Goal: Information Seeking & Learning: Learn about a topic

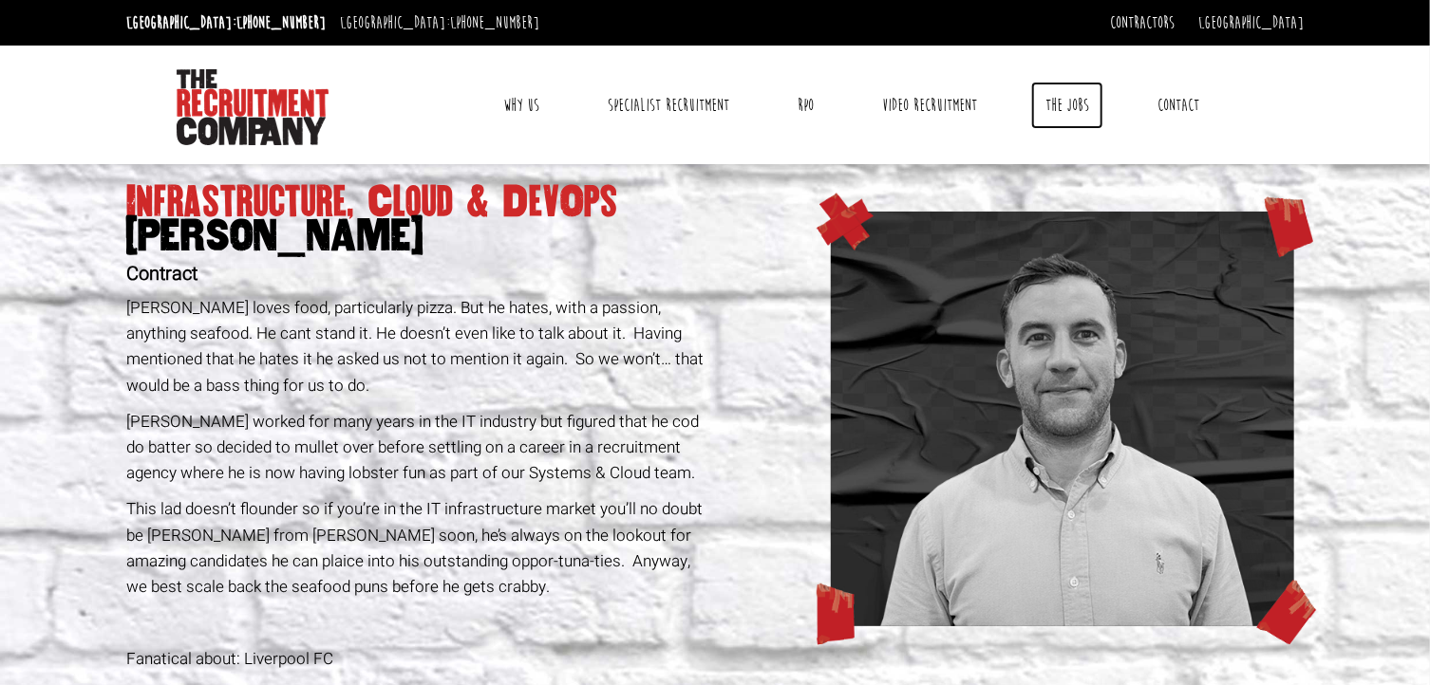
click at [1084, 108] on link "The Jobs" at bounding box center [1067, 105] width 72 height 47
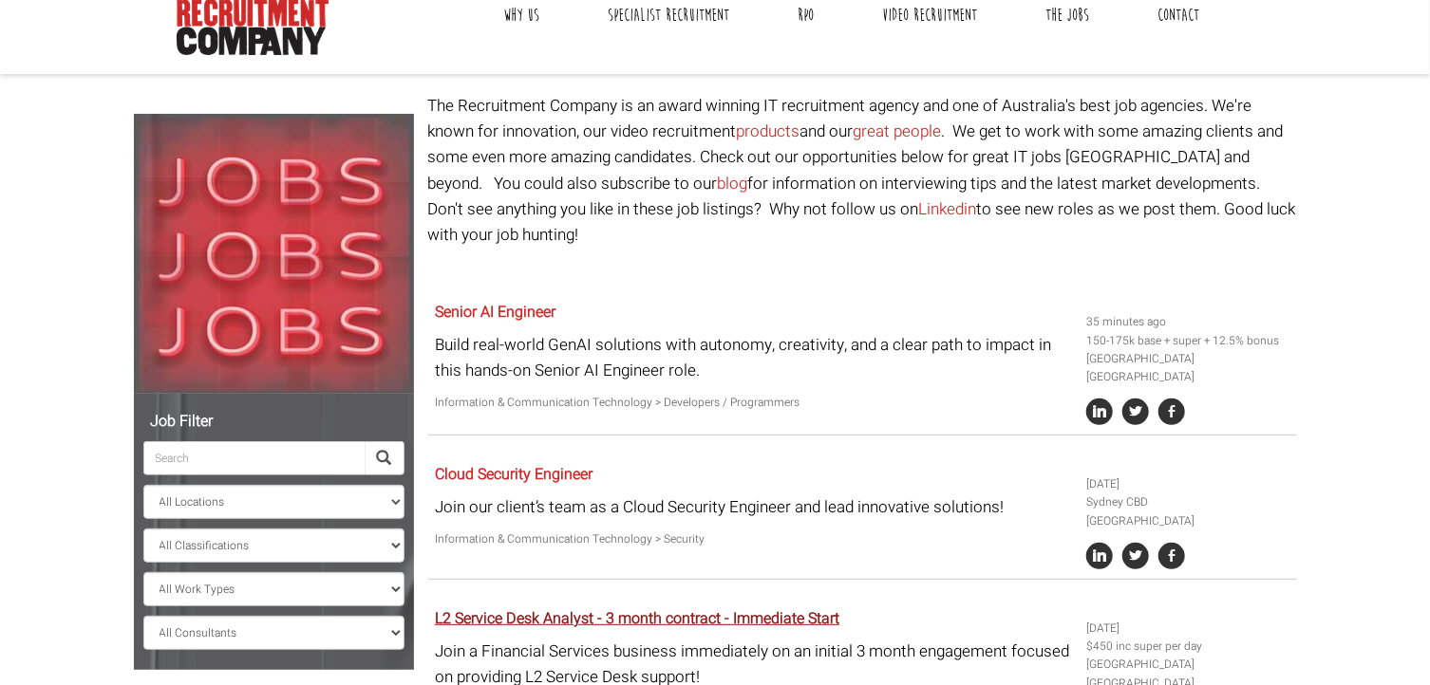
scroll to position [122, 0]
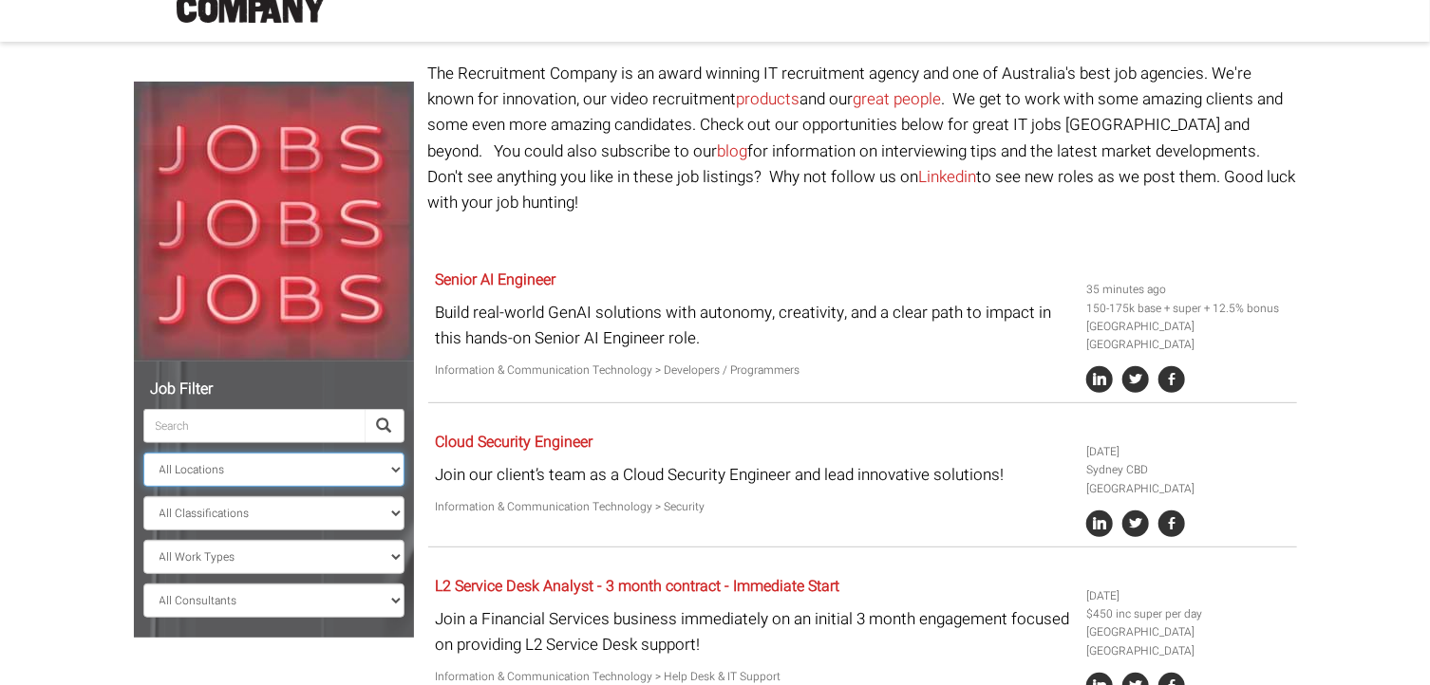
click at [246, 474] on select "All Locations [GEOGRAPHIC_DATA] [GEOGRAPHIC_DATA] [GEOGRAPHIC_DATA] [GEOGRAPHIC…" at bounding box center [273, 470] width 261 height 34
select select "[GEOGRAPHIC_DATA]"
click at [143, 453] on select "All Locations [GEOGRAPHIC_DATA] [GEOGRAPHIC_DATA] [GEOGRAPHIC_DATA] [GEOGRAPHIC…" at bounding box center [273, 470] width 261 height 34
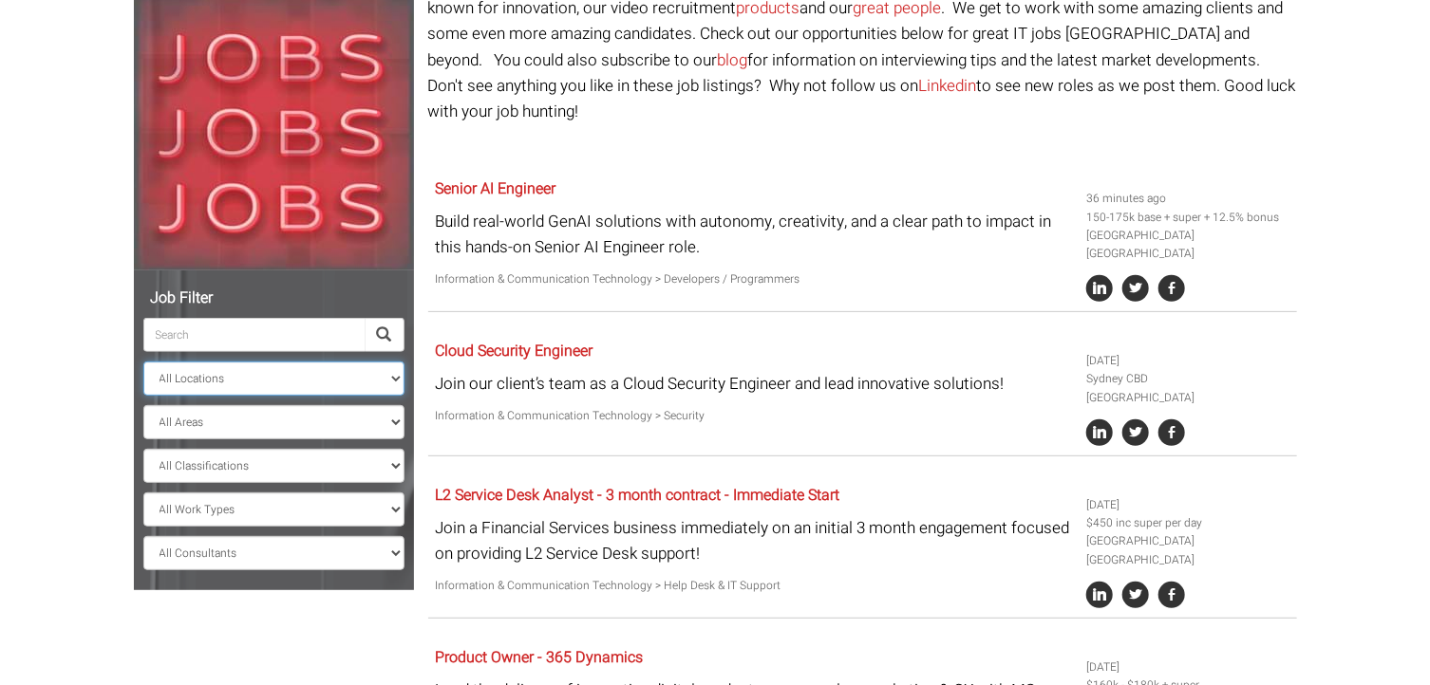
scroll to position [312, 0]
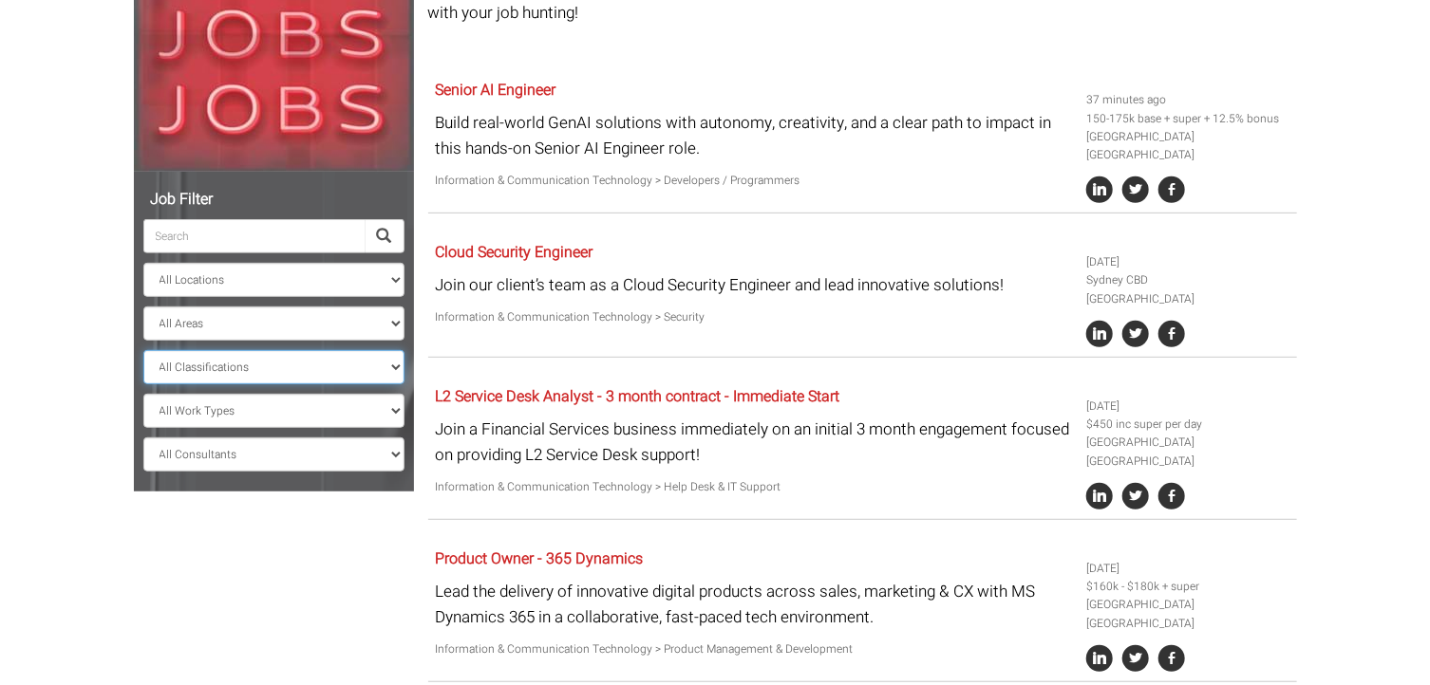
click at [386, 362] on select "All Classifications Banking & Financial Services Information & Communication Te…" at bounding box center [273, 367] width 261 height 34
select select "Information & Communication Technology"
click at [143, 350] on select "All Classifications Banking & Financial Services Information & Communication Te…" at bounding box center [273, 367] width 261 height 34
click at [361, 315] on select "All Areas New South Wales" at bounding box center [273, 324] width 261 height 34
select select "New South Wales"
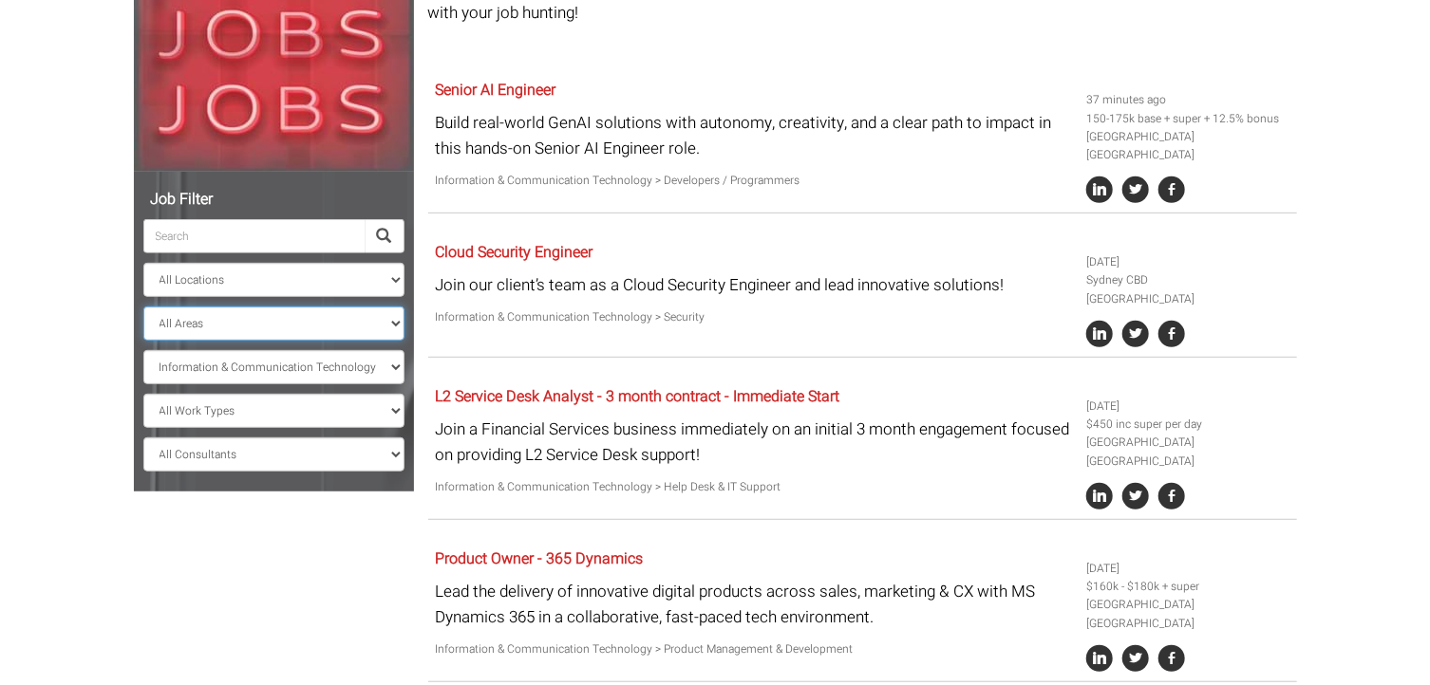
click at [143, 307] on select "All Areas New South Wales" at bounding box center [273, 324] width 261 height 34
click at [309, 421] on select "All Work Types Full Time Part Time Casual Contract / Temp" at bounding box center [273, 411] width 261 height 34
select select "Full Time"
click at [143, 394] on select "All Work Types Full Time Part Time Casual Contract / Temp" at bounding box center [273, 411] width 261 height 34
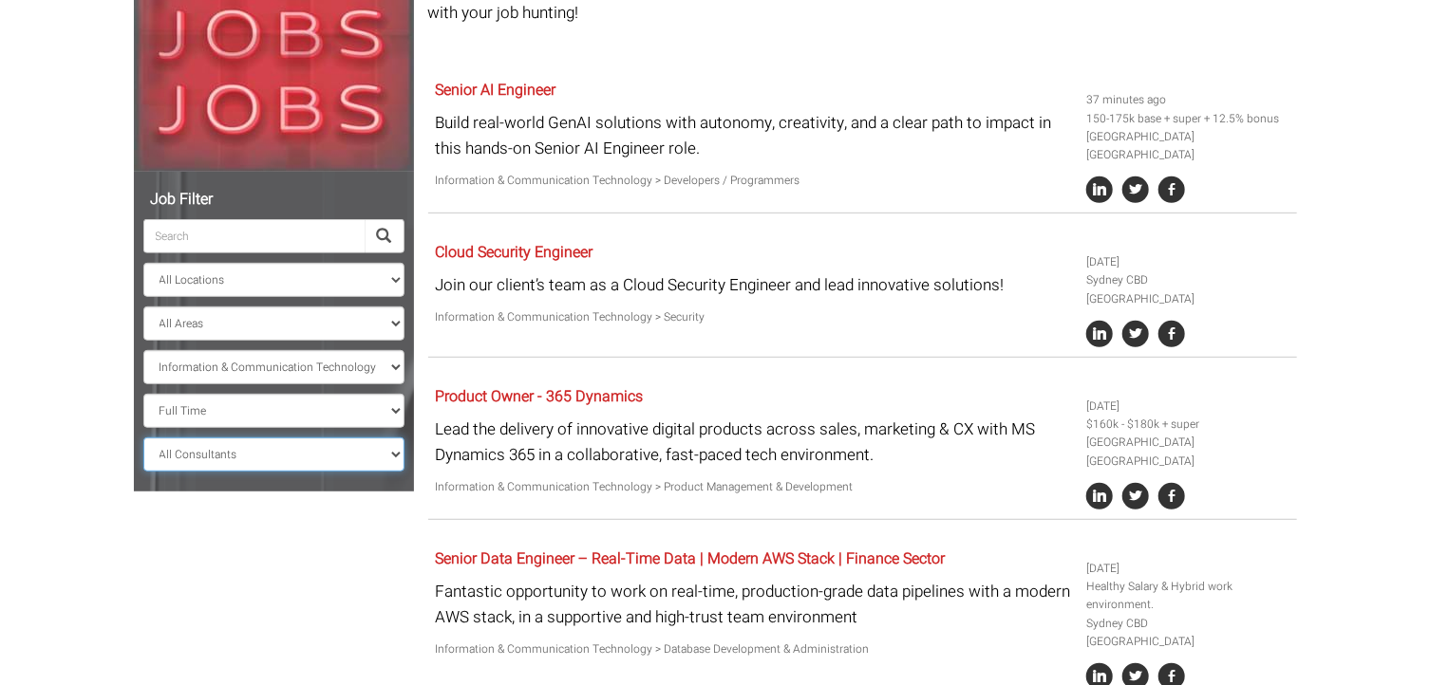
click at [304, 452] on select "All Consultants Adam - , Infrastructure, Cloud & DevOps, Contract Amanda - , In…" at bounding box center [273, 455] width 261 height 34
select select "Adam Eshet"
click at [143, 438] on select "All Consultants Adam - , Infrastructure, Cloud & DevOps, Contract Amanda - , In…" at bounding box center [273, 455] width 261 height 34
select select "? string:New South Wales ?"
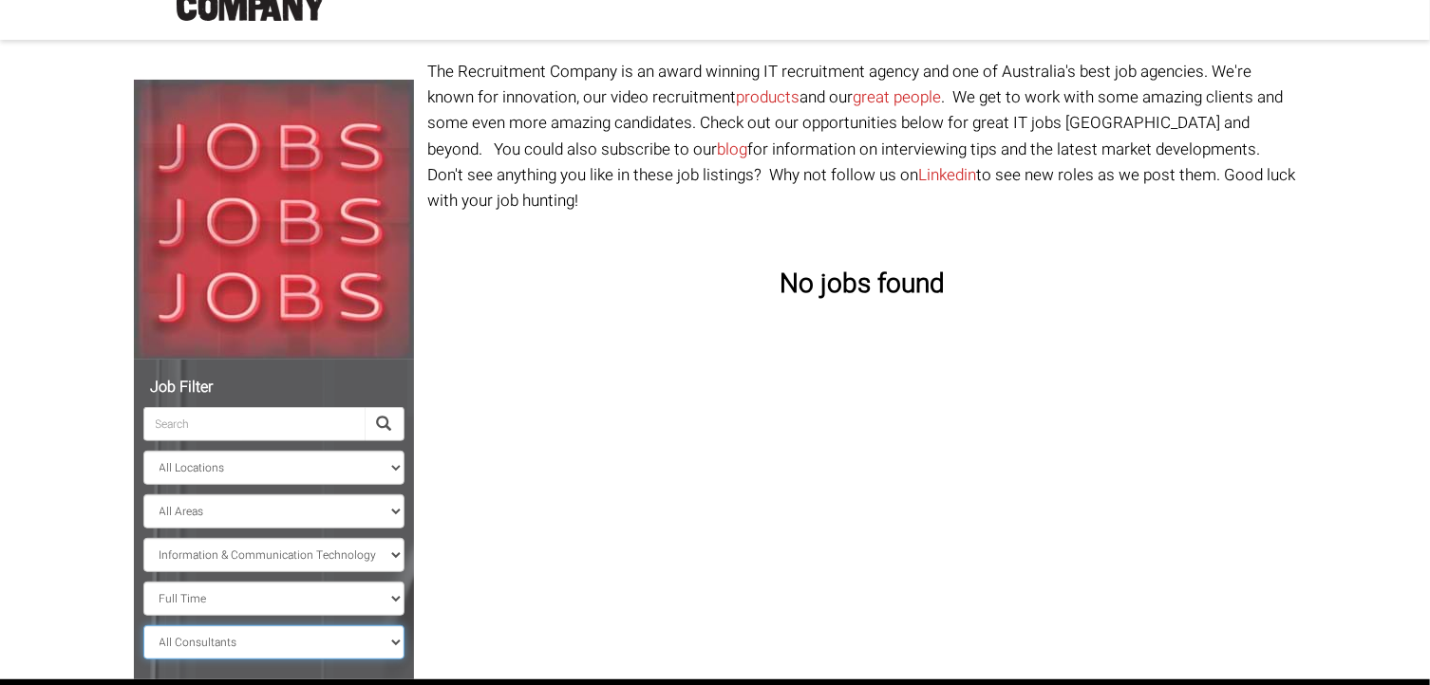
scroll to position [257, 0]
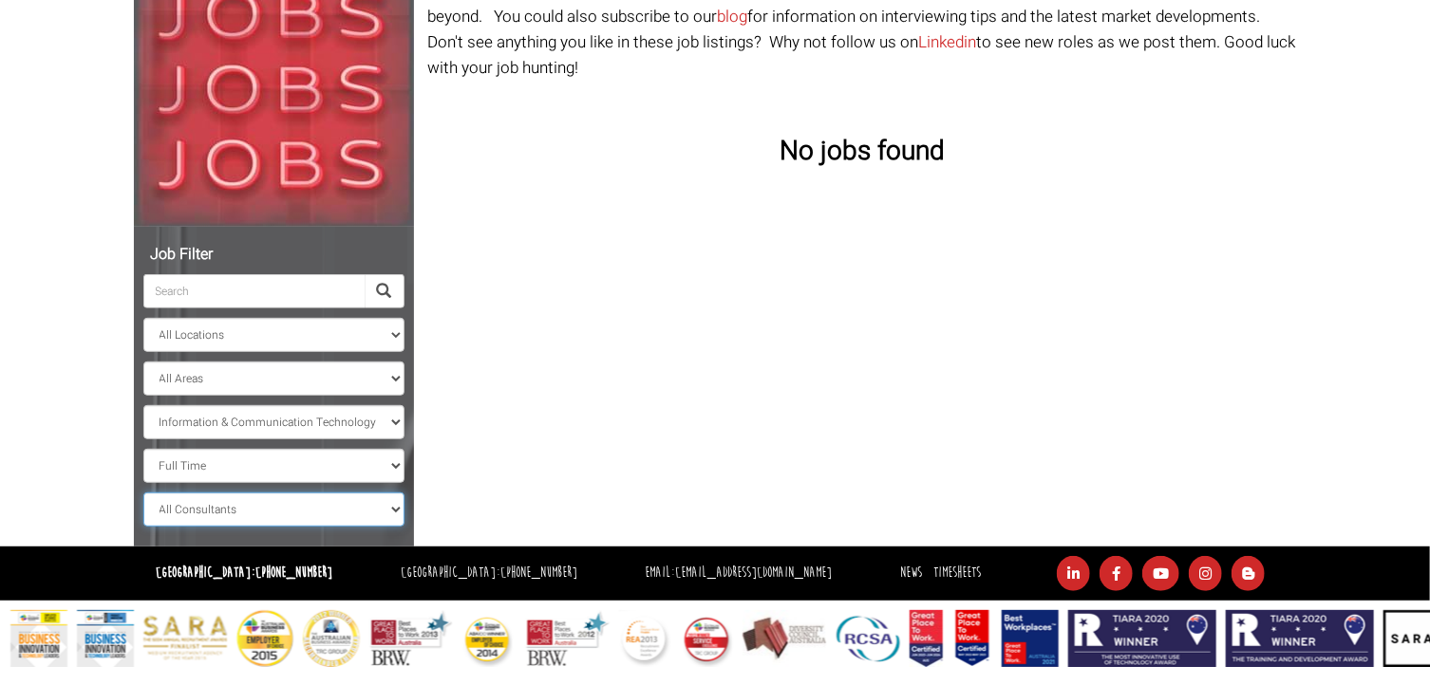
click at [284, 514] on select "All Consultants Adam - , Infrastructure, Cloud & DevOps, Contract Amanda - , In…" at bounding box center [273, 510] width 261 height 34
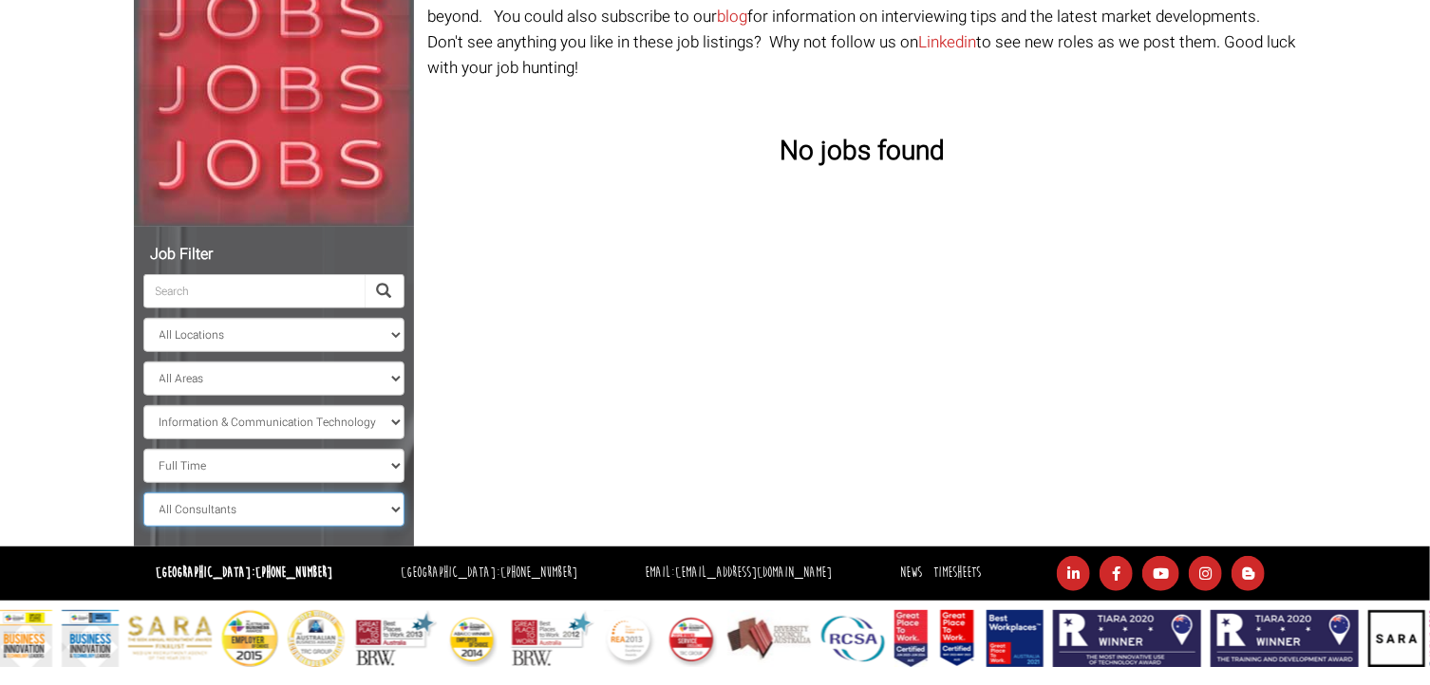
select select "[PERSON_NAME]"
click at [143, 493] on select "All Consultants Adam - , Infrastructure, Cloud & DevOps, Contract Amanda - , In…" at bounding box center [273, 510] width 261 height 34
select select "New South Wales"
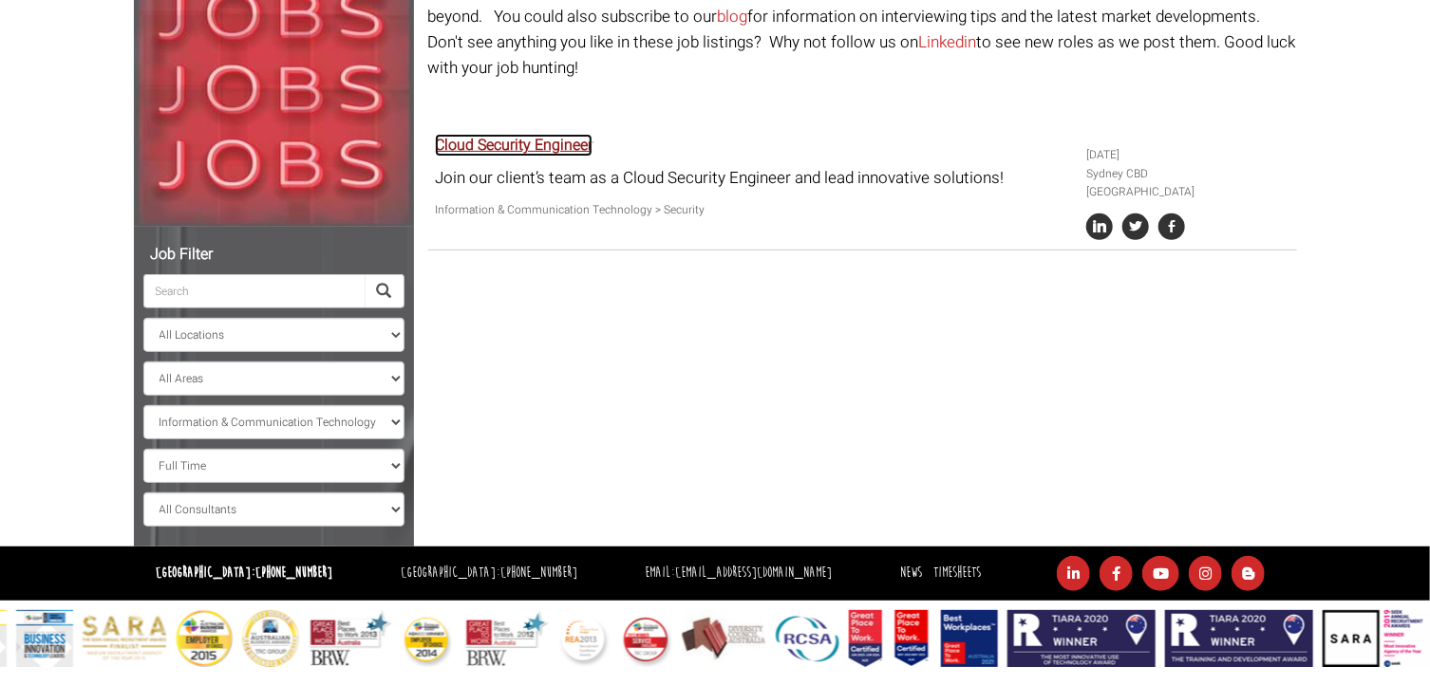
click at [547, 134] on link "Cloud Security Engineer" at bounding box center [514, 145] width 158 height 23
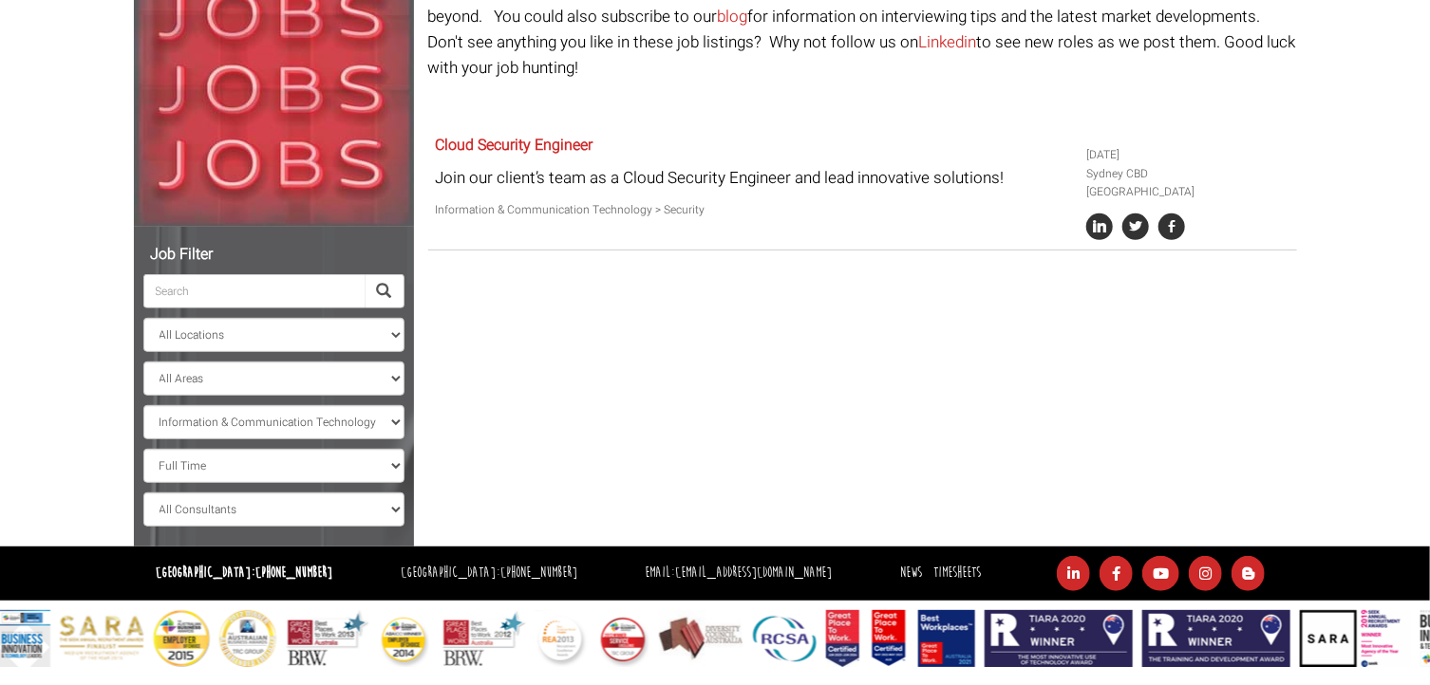
drag, startPoint x: 871, startPoint y: 479, endPoint x: 1437, endPoint y: 371, distance: 577.0
click at [871, 478] on div "Job Filter All Locations Sydney Melbourne Ireland Sydney CBD Parramatta Circula…" at bounding box center [715, 236] width 1191 height 621
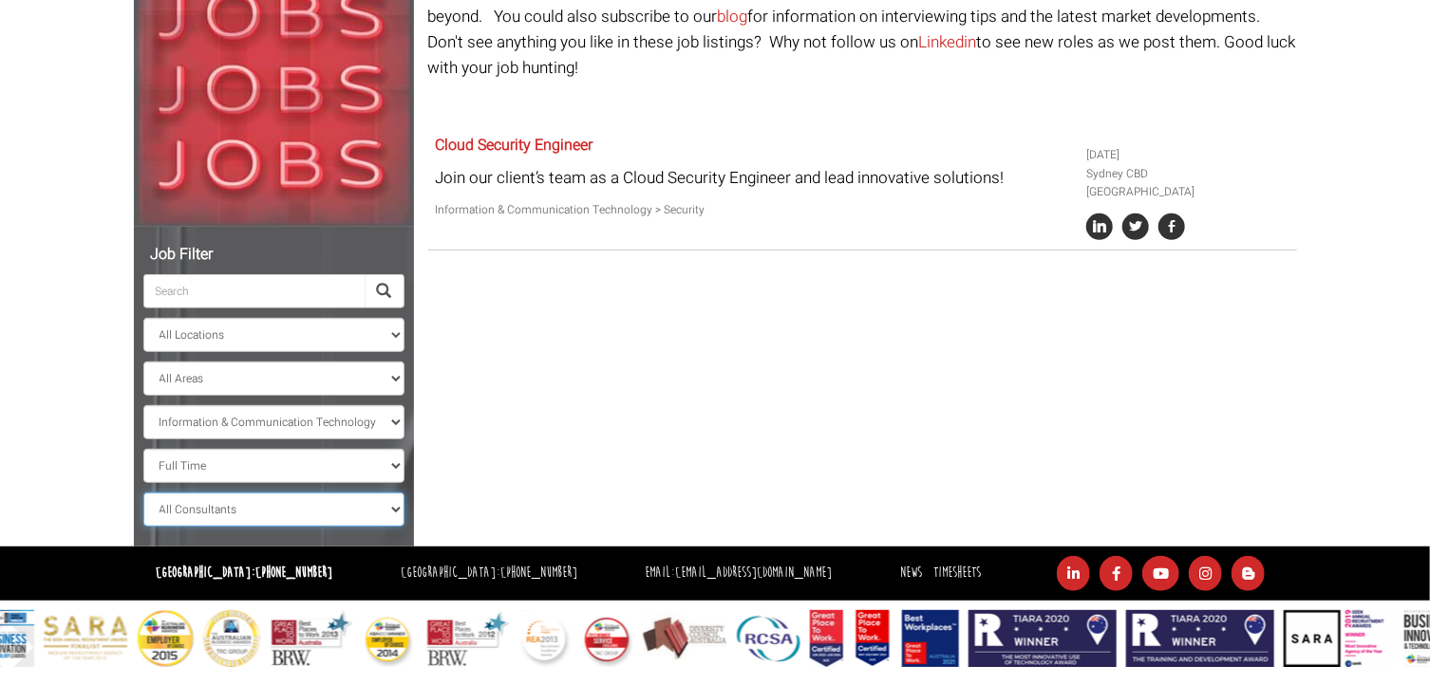
click at [237, 517] on select "All Consultants Adam - , Infrastructure, Cloud & DevOps, Contract Amanda - , In…" at bounding box center [273, 510] width 261 height 34
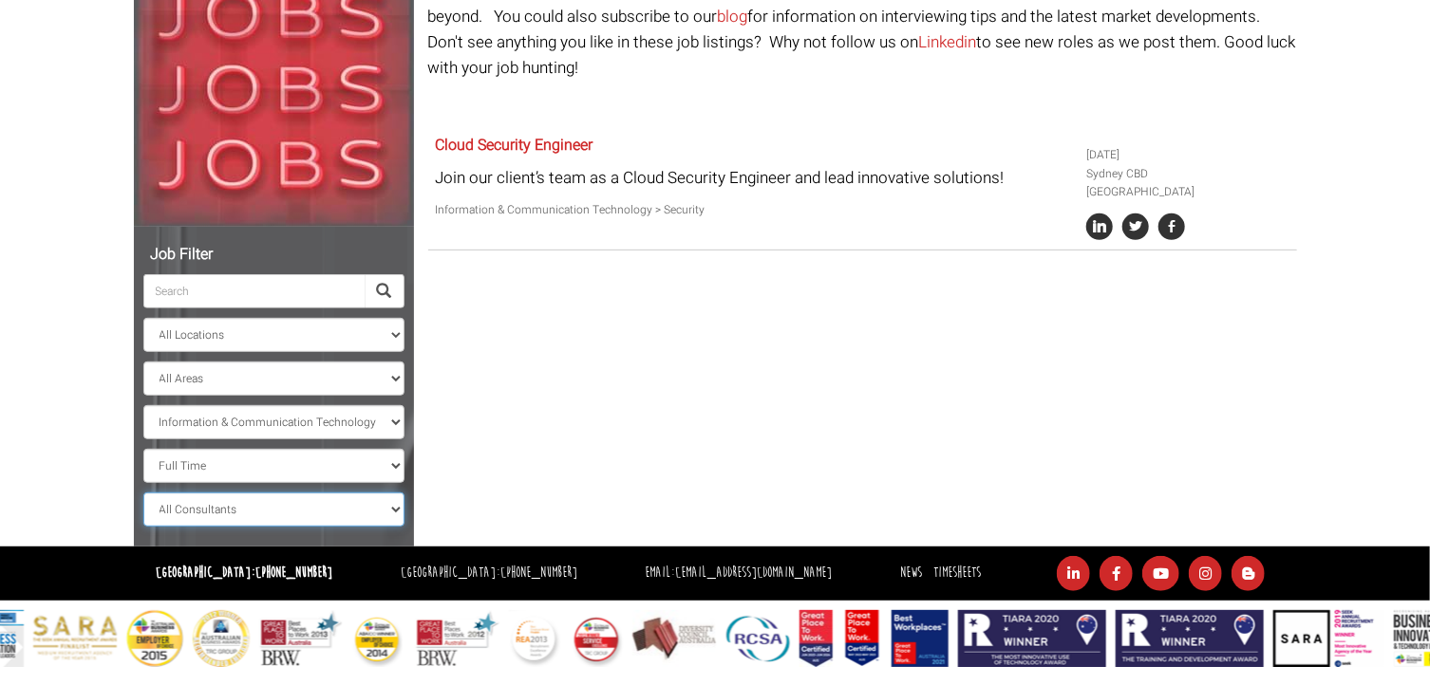
select select "Anna Reddy"
click at [143, 493] on select "All Consultants Adam - , Infrastructure, Cloud & DevOps, Contract Amanda - , In…" at bounding box center [273, 510] width 261 height 34
select select "? string:New South Wales ?"
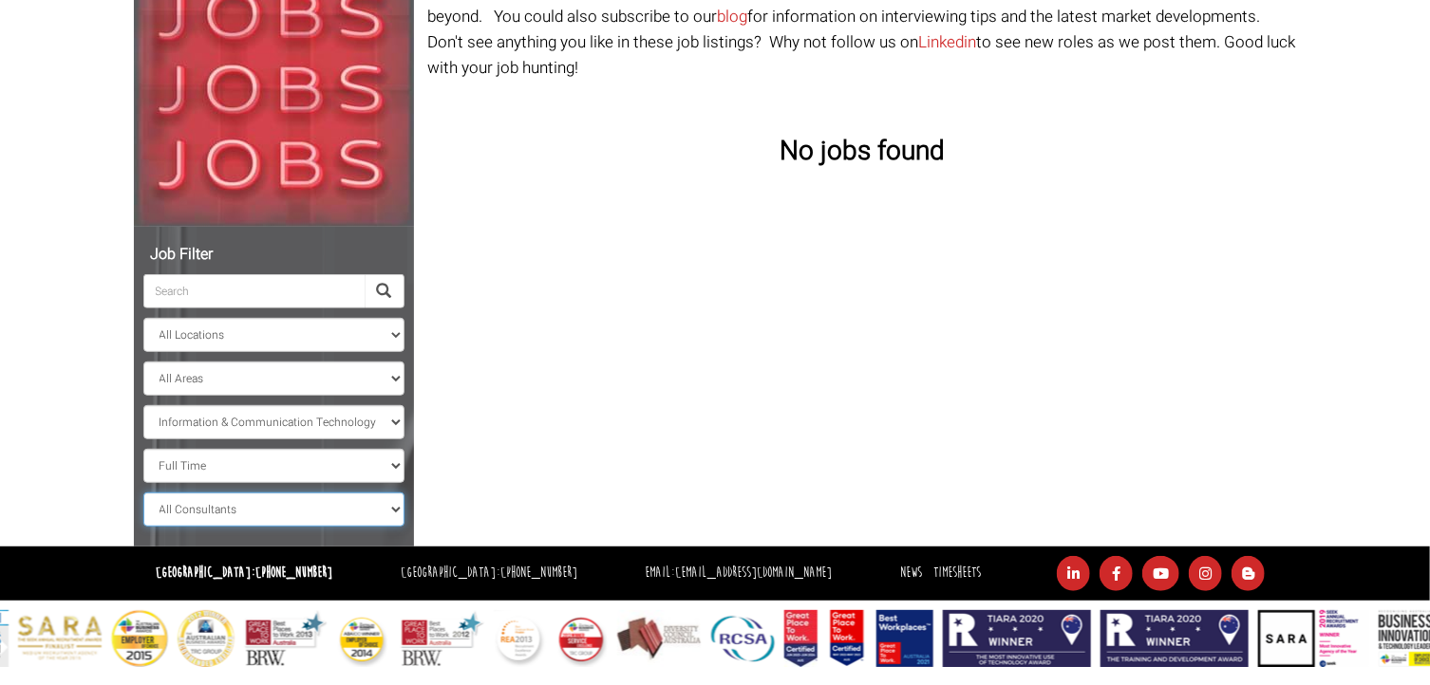
click at [215, 510] on select "All Consultants Adam - , Infrastructure, Cloud & DevOps, Contract Amanda - , In…" at bounding box center [273, 510] width 261 height 34
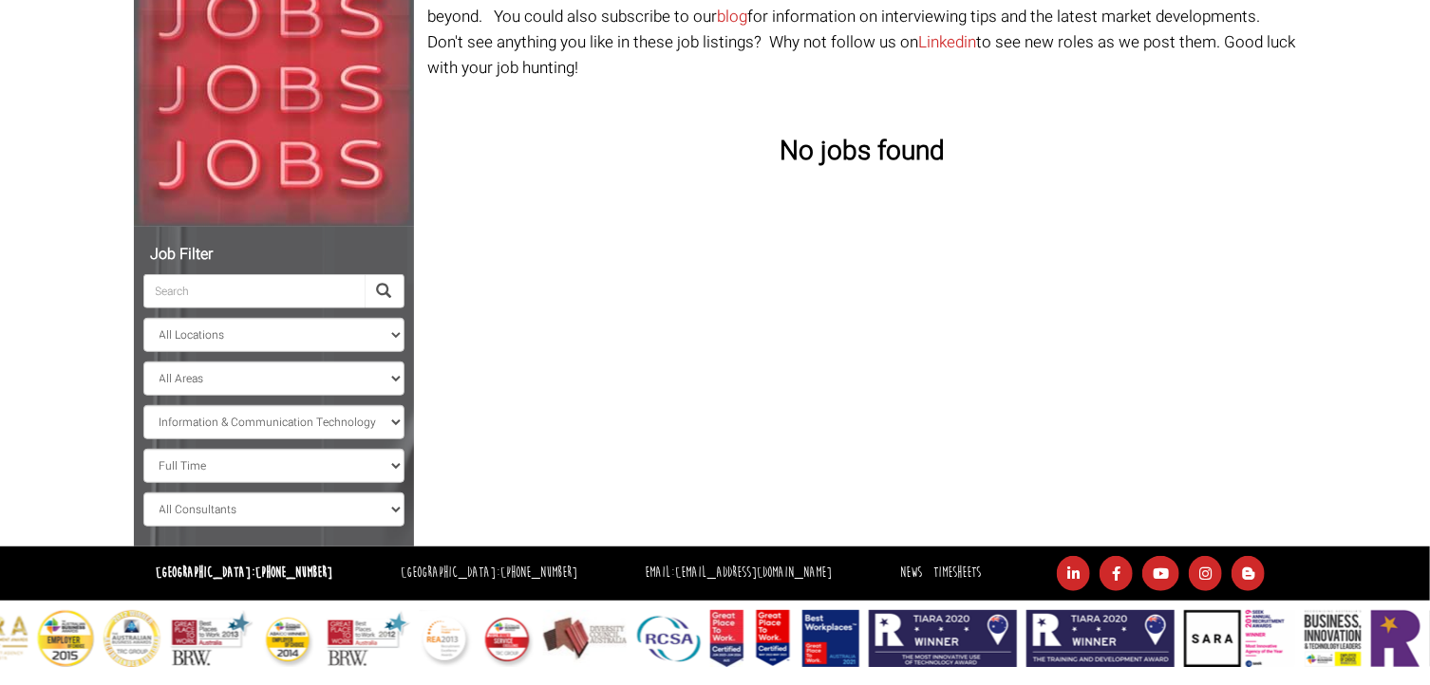
click at [718, 153] on div "Job Filter All Locations Sydney Melbourne Ireland Sydney CBD Parramatta Circula…" at bounding box center [715, 236] width 1191 height 621
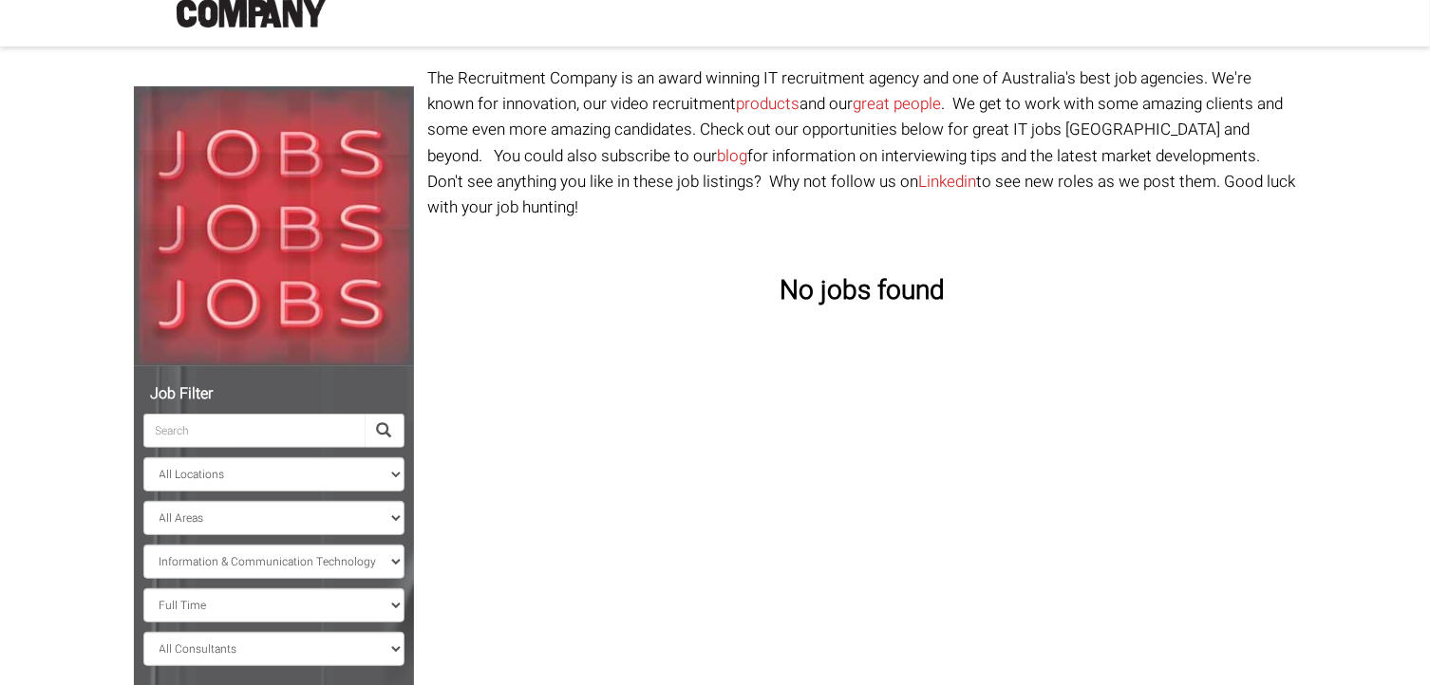
scroll to position [190, 0]
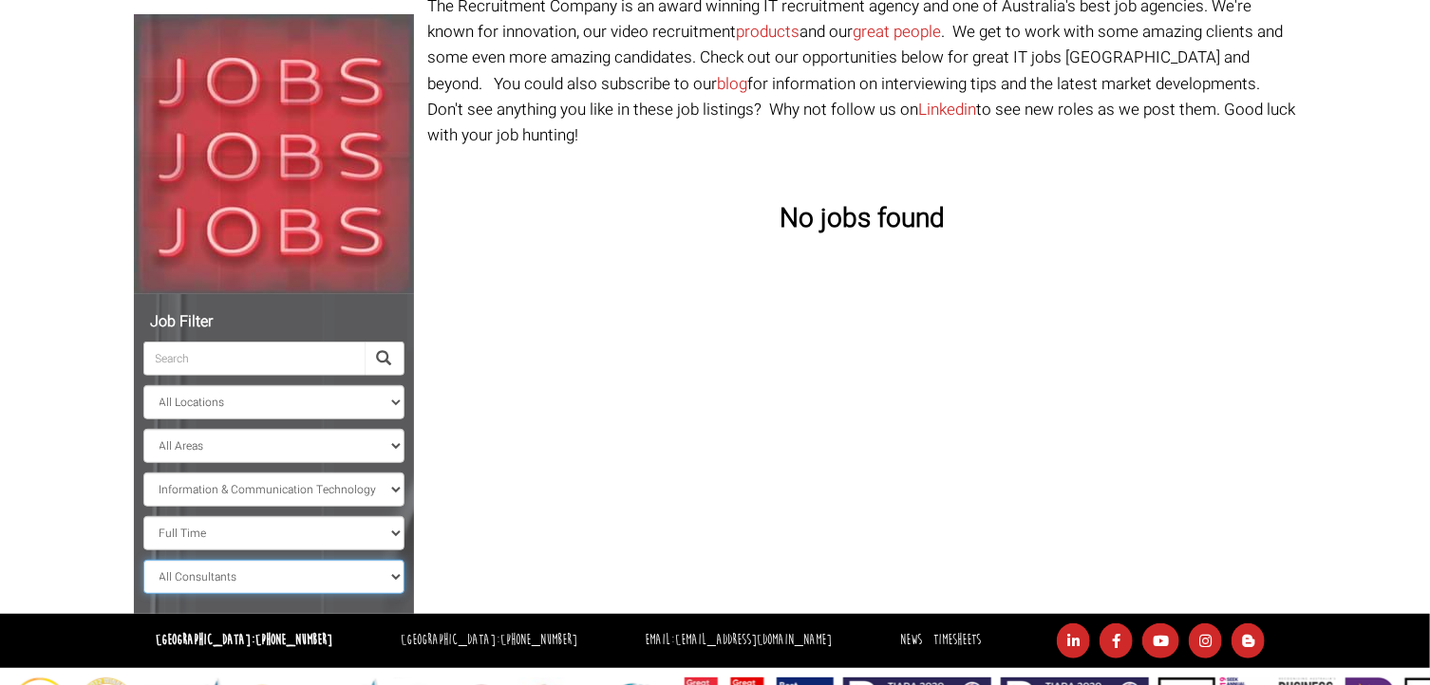
click at [258, 577] on select "All Consultants Adam - , Infrastructure, Cloud & DevOps, Contract Amanda - , In…" at bounding box center [273, 577] width 261 height 34
select select "Amanda Evans"
click at [143, 560] on select "All Consultants Adam - , Infrastructure, Cloud & DevOps, Contract Amanda - , In…" at bounding box center [273, 577] width 261 height 34
select select "New South Wales"
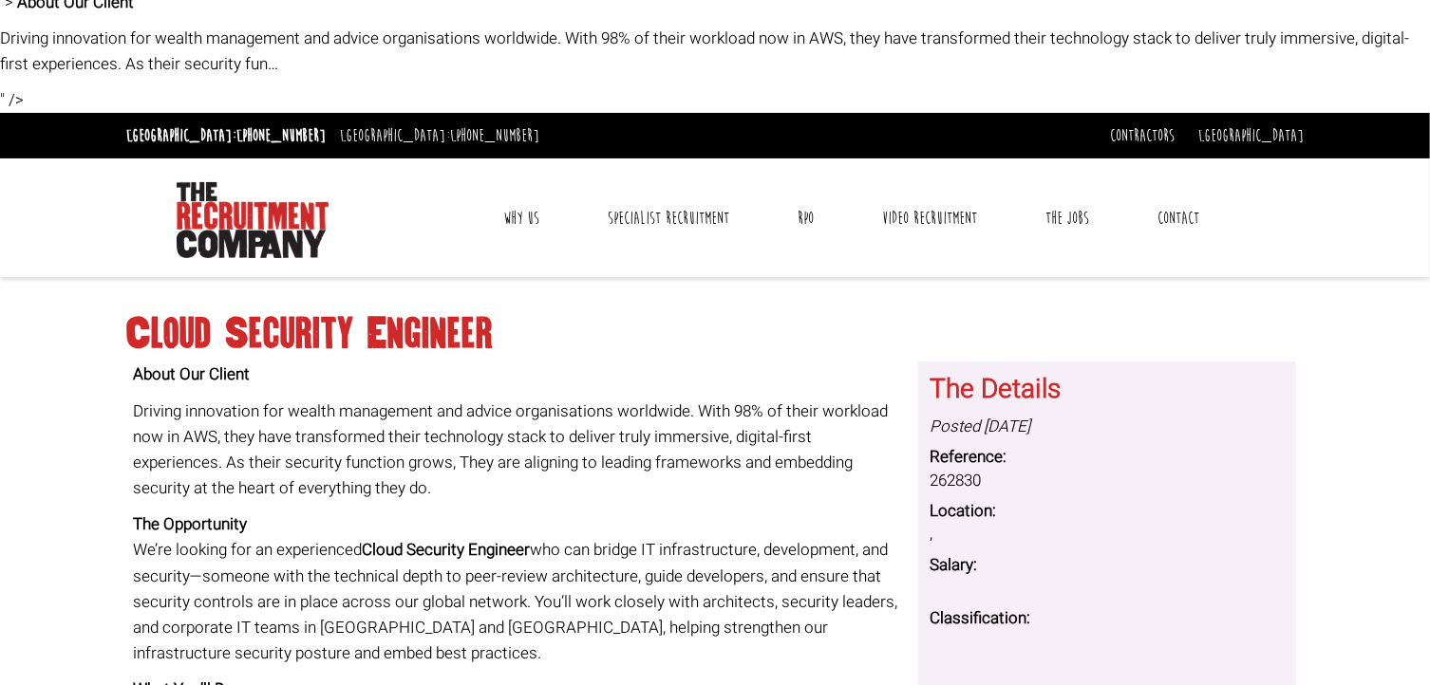
scroll to position [190, 0]
